Goal: Information Seeking & Learning: Understand process/instructions

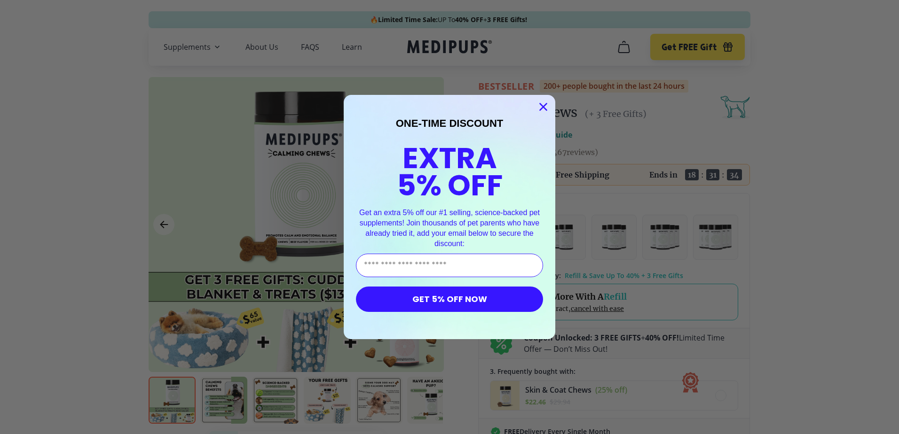
click at [542, 103] on circle "Close dialog" at bounding box center [543, 107] width 16 height 16
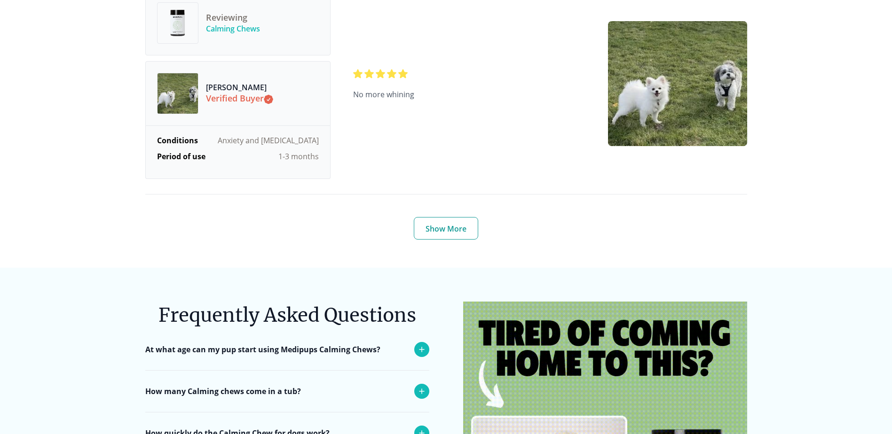
scroll to position [3824, 0]
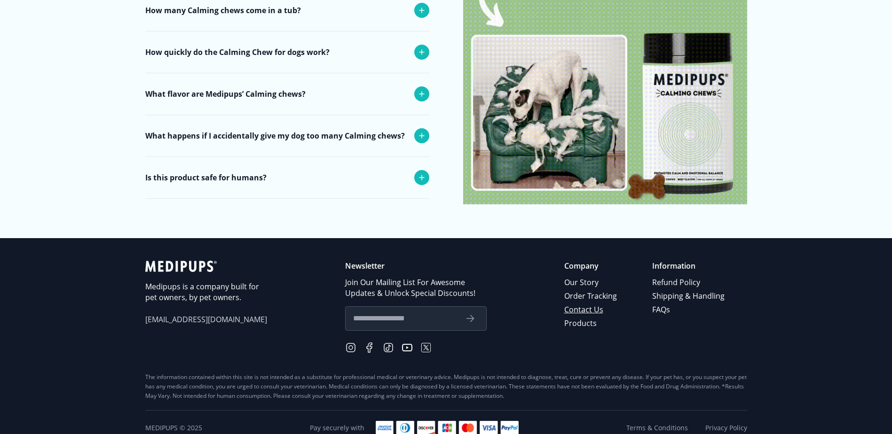
click at [599, 303] on link "Contact Us" at bounding box center [591, 310] width 54 height 14
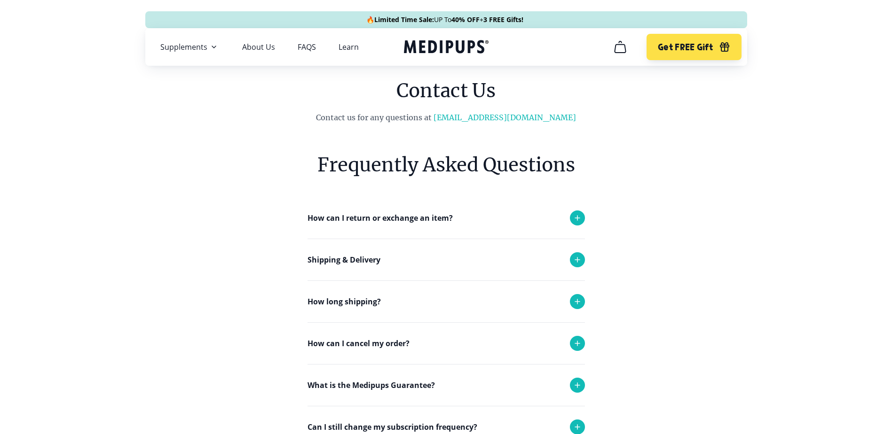
click at [576, 219] on icon at bounding box center [577, 217] width 11 height 11
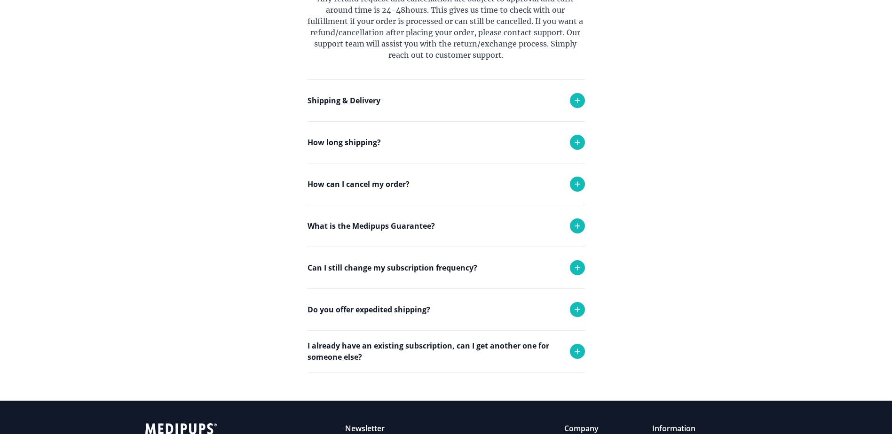
scroll to position [432, 0]
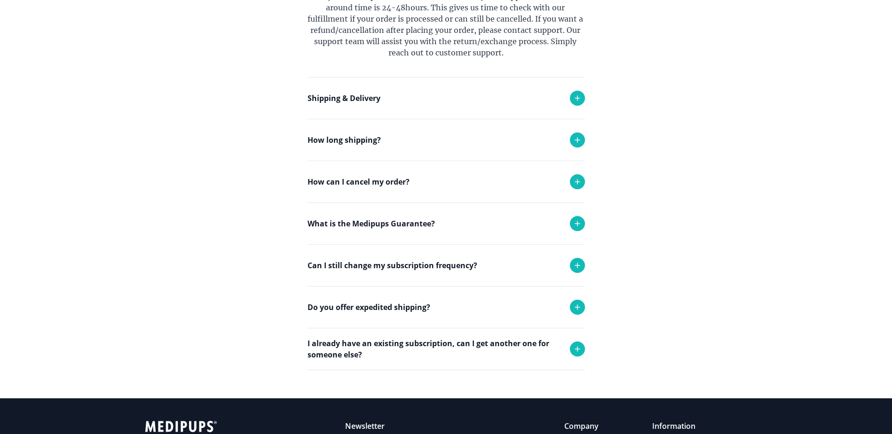
click at [575, 262] on icon at bounding box center [577, 265] width 11 height 11
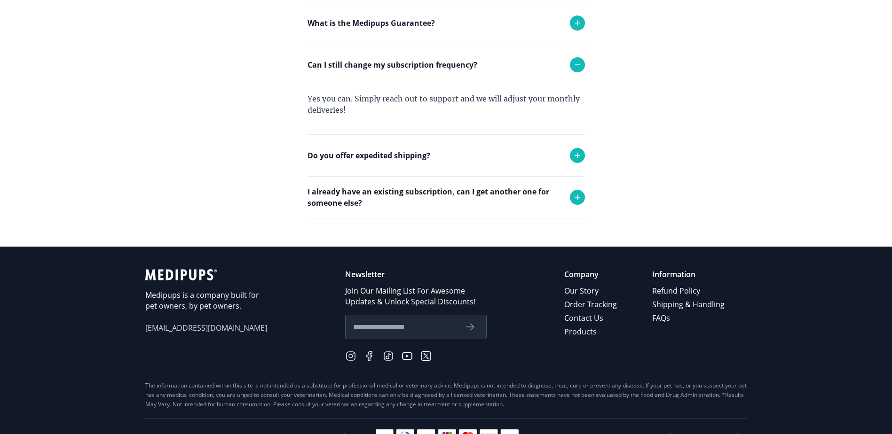
scroll to position [653, 0]
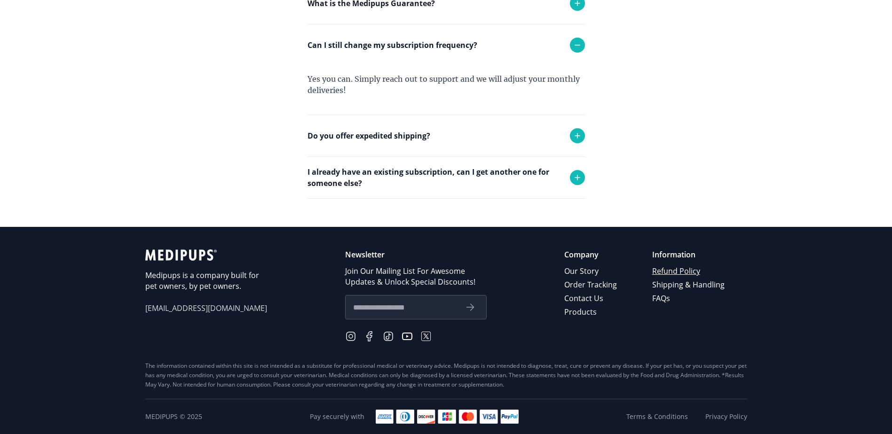
click at [664, 270] on link "Refund Policy" at bounding box center [689, 272] width 74 height 14
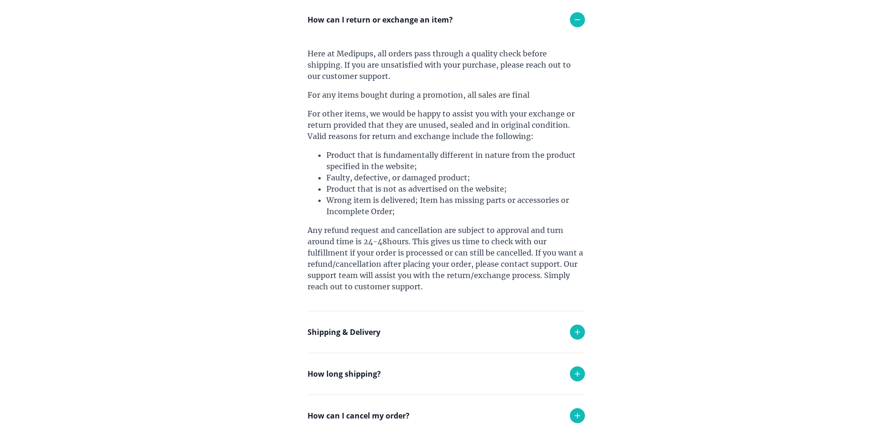
scroll to position [151, 0]
